Goal: Navigation & Orientation: Find specific page/section

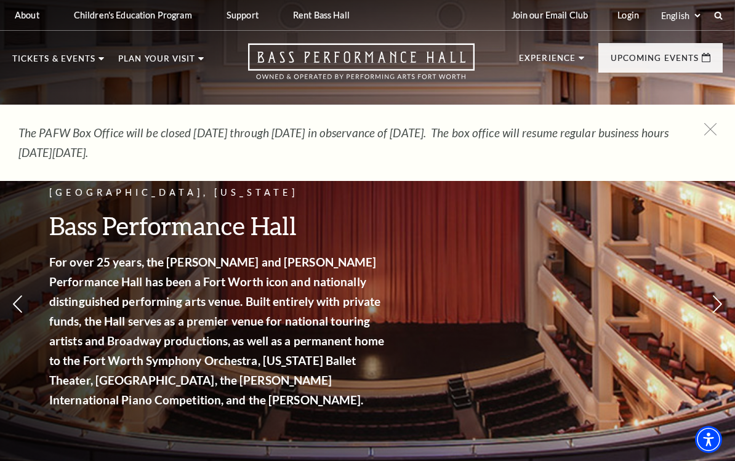
click at [443, 302] on span "Learn More" at bounding box center [418, 309] width 63 height 15
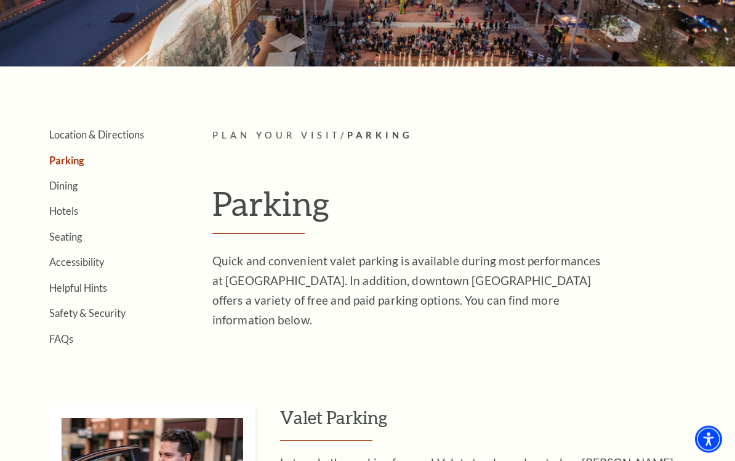
scroll to position [169, 0]
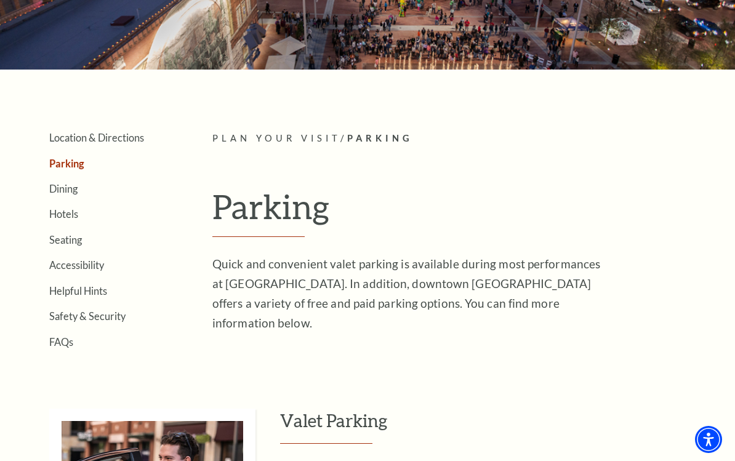
click at [63, 191] on link "Dining" at bounding box center [63, 189] width 28 height 12
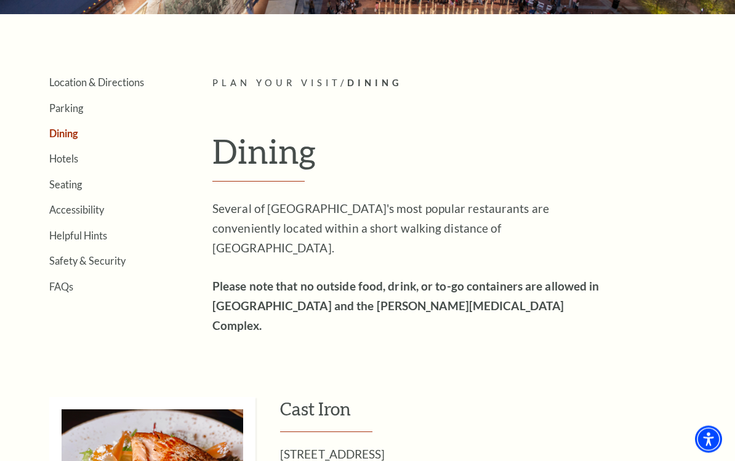
scroll to position [219, 0]
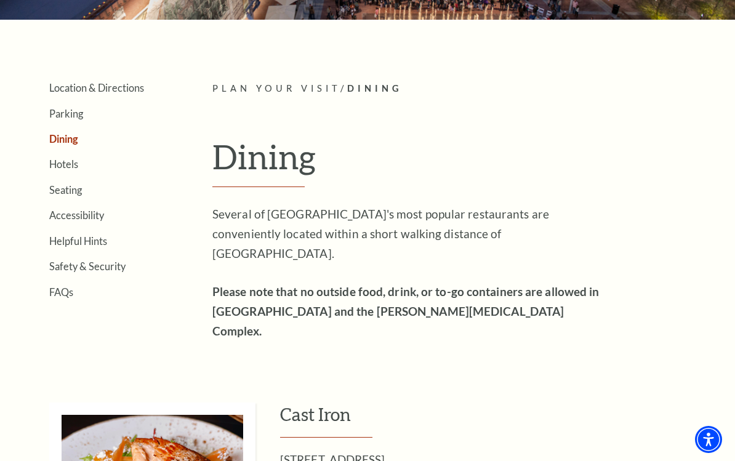
click at [87, 243] on link "Helpful Hints" at bounding box center [78, 241] width 58 height 12
